Goal: Task Accomplishment & Management: Manage account settings

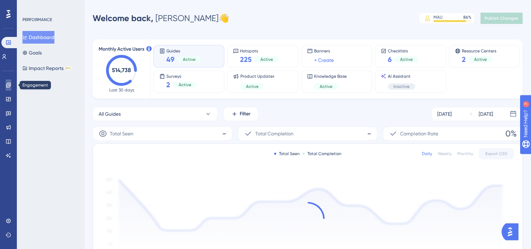
click at [6, 86] on link at bounding box center [9, 84] width 6 height 11
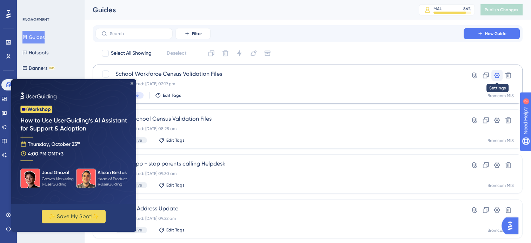
click at [498, 73] on icon at bounding box center [497, 76] width 6 height 6
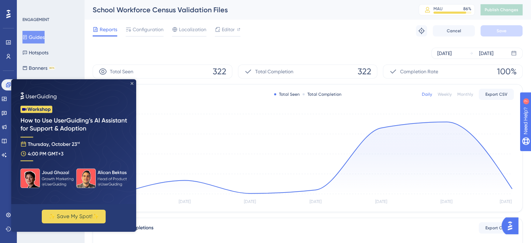
click at [133, 84] on icon "Close Preview" at bounding box center [132, 83] width 3 height 3
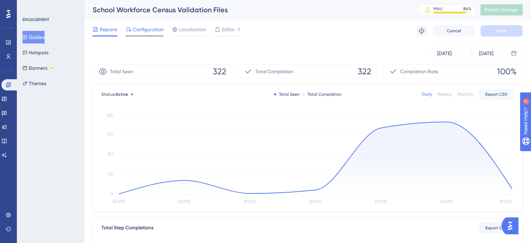
click at [155, 29] on span "Configuration" at bounding box center [148, 29] width 31 height 8
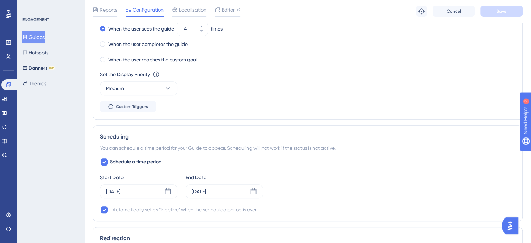
scroll to position [492, 0]
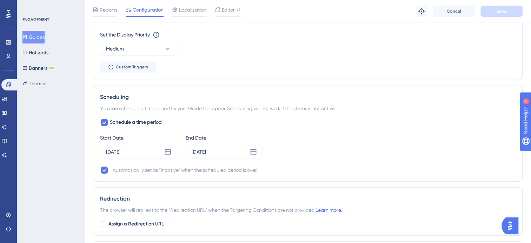
click at [367, 67] on div "Set the Appear Frequency Always Stop Trigger Never When the user sees the guide…" at bounding box center [307, 0] width 415 height 146
